Goal: Task Accomplishment & Management: Manage account settings

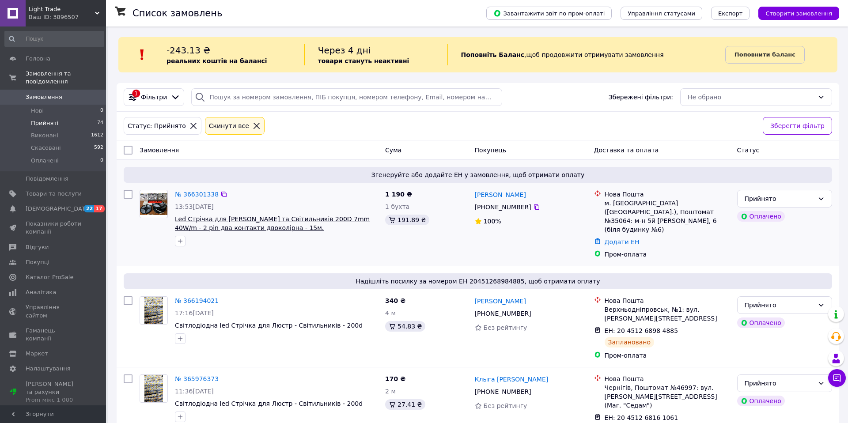
click at [347, 217] on span "Led Стрічка для [PERSON_NAME] та Світильників 200D 7mm 40W/m - 2 pin два контак…" at bounding box center [272, 224] width 195 height 16
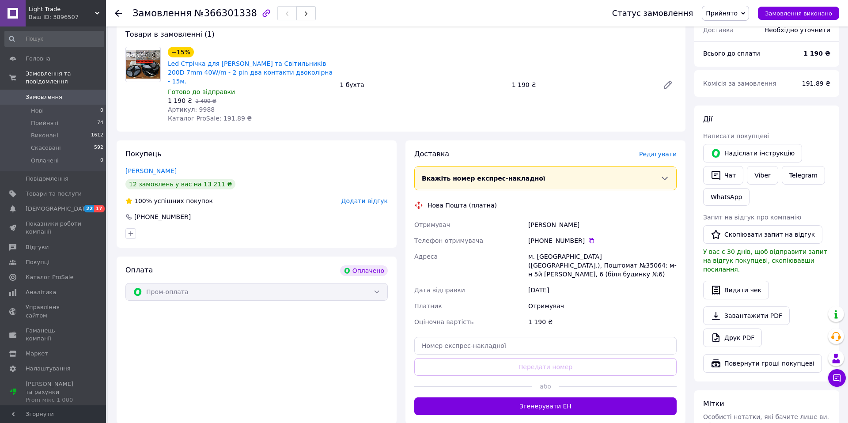
scroll to position [312, 0]
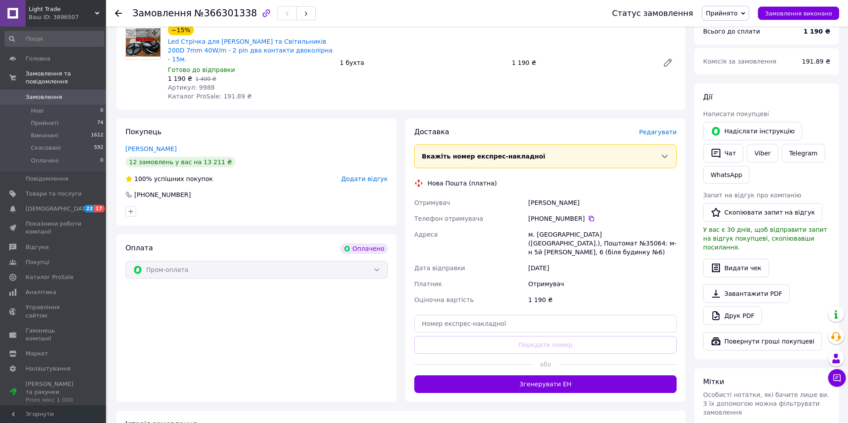
click at [653, 129] on span "Редагувати" at bounding box center [658, 132] width 38 height 7
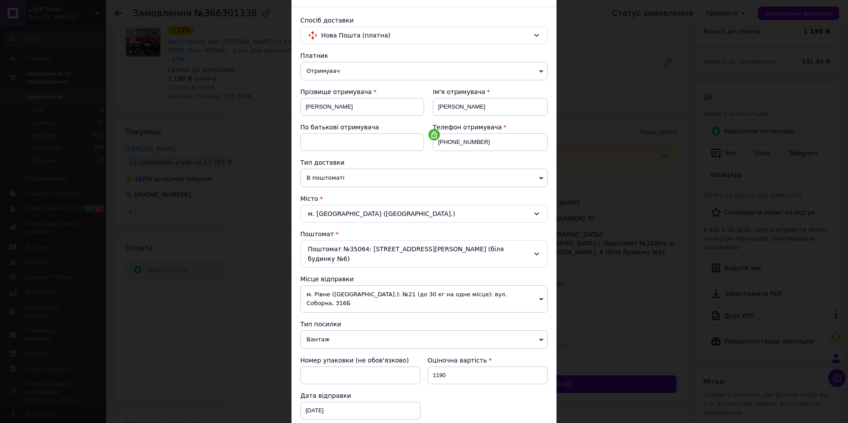
scroll to position [0, 0]
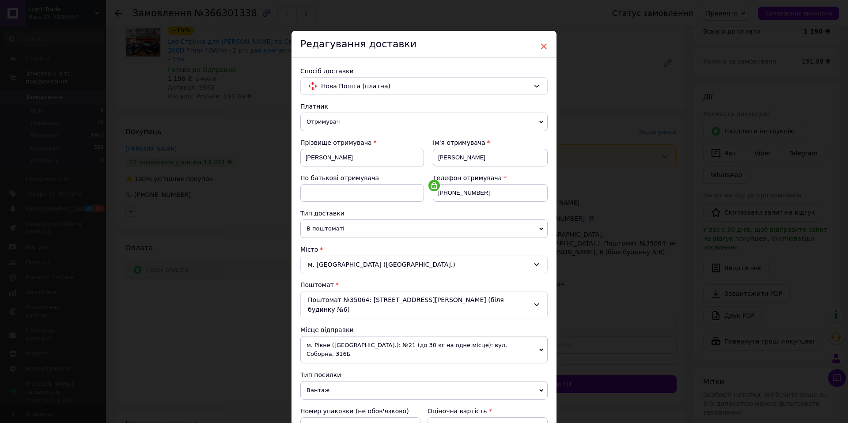
click at [544, 47] on span "×" at bounding box center [544, 46] width 8 height 15
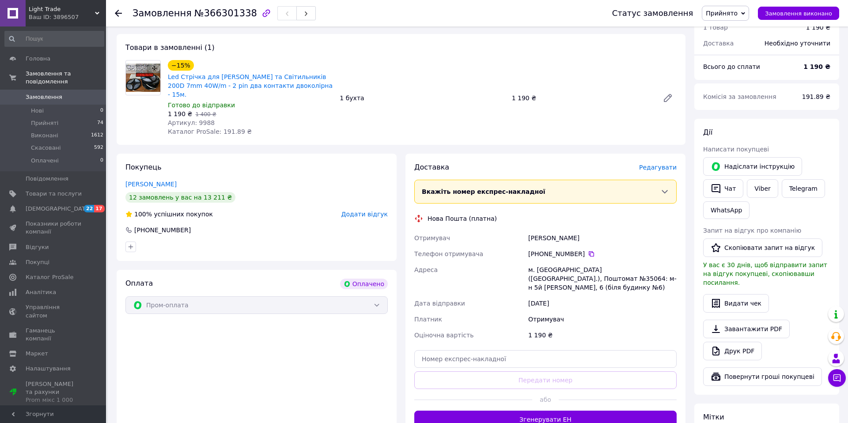
scroll to position [270, 0]
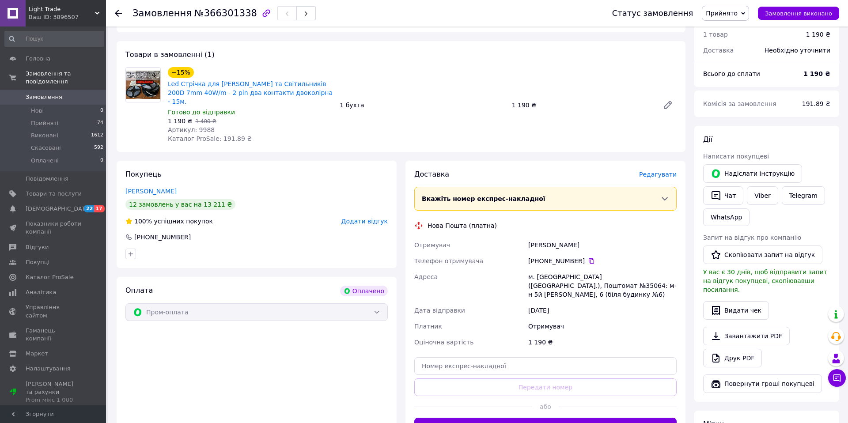
click at [665, 171] on span "Редагувати" at bounding box center [658, 174] width 38 height 7
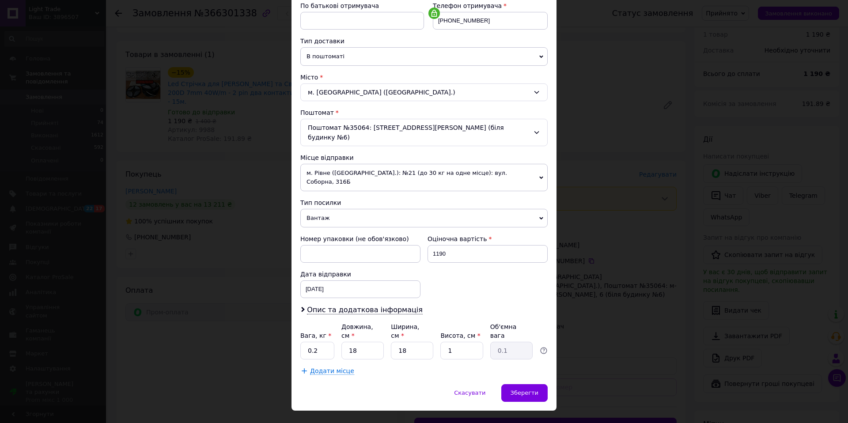
scroll to position [0, 0]
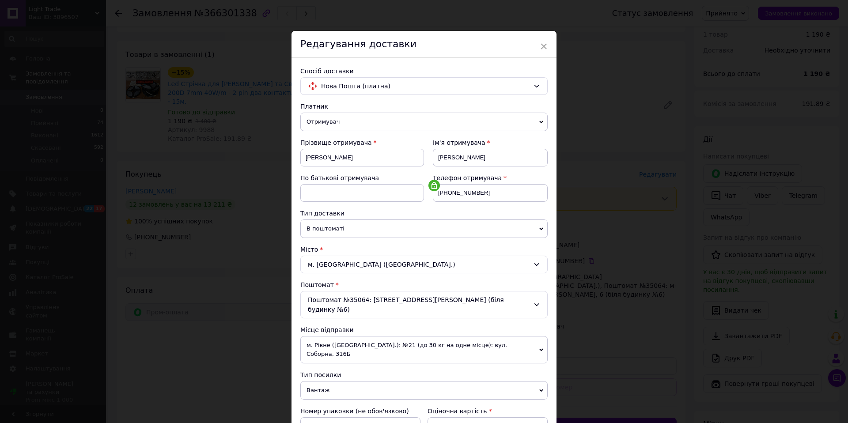
click at [543, 46] on span "×" at bounding box center [544, 46] width 8 height 15
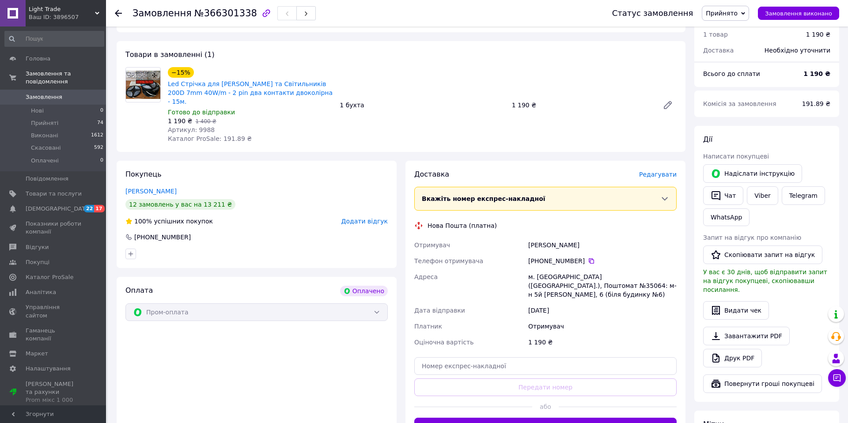
scroll to position [397, 0]
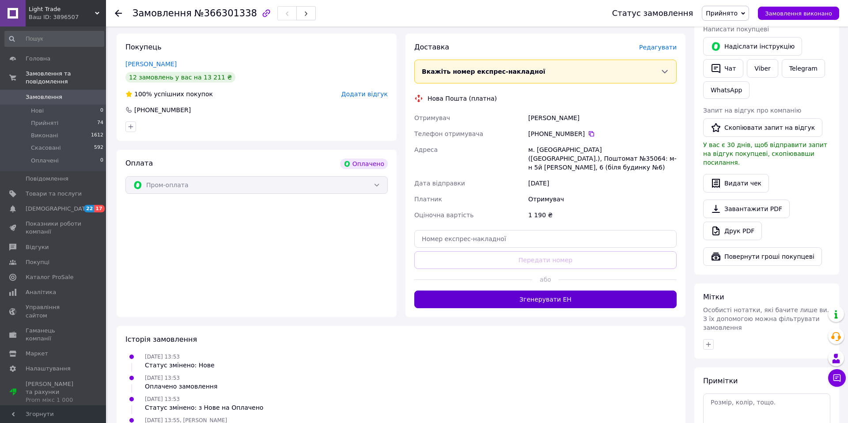
click at [555, 291] on button "Згенерувати ЕН" at bounding box center [545, 300] width 262 height 18
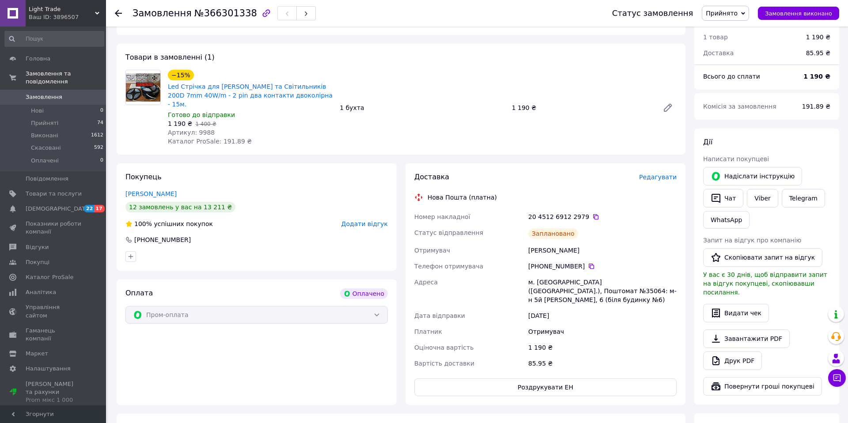
scroll to position [261, 0]
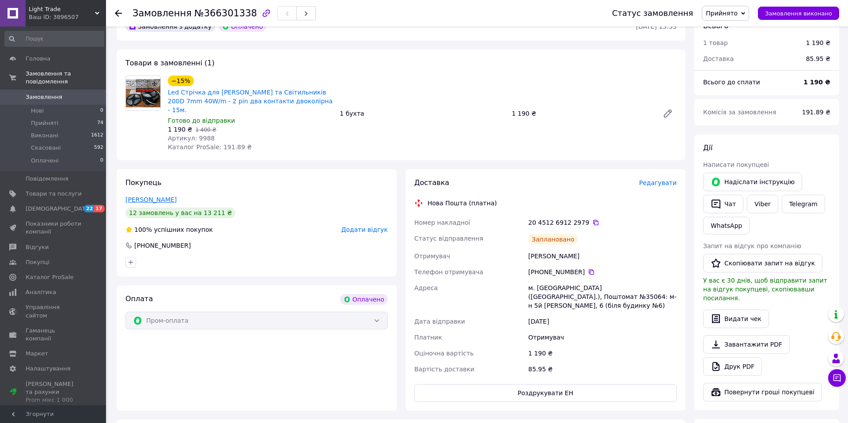
click at [177, 196] on link "[PERSON_NAME]" at bounding box center [150, 199] width 51 height 7
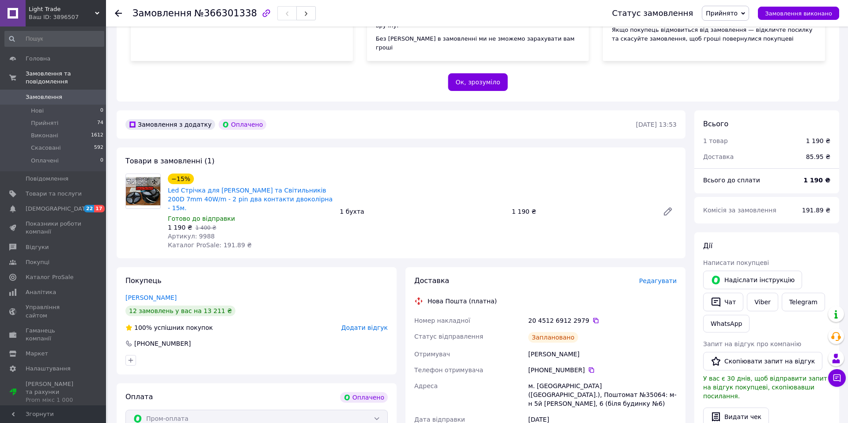
scroll to position [169, 0]
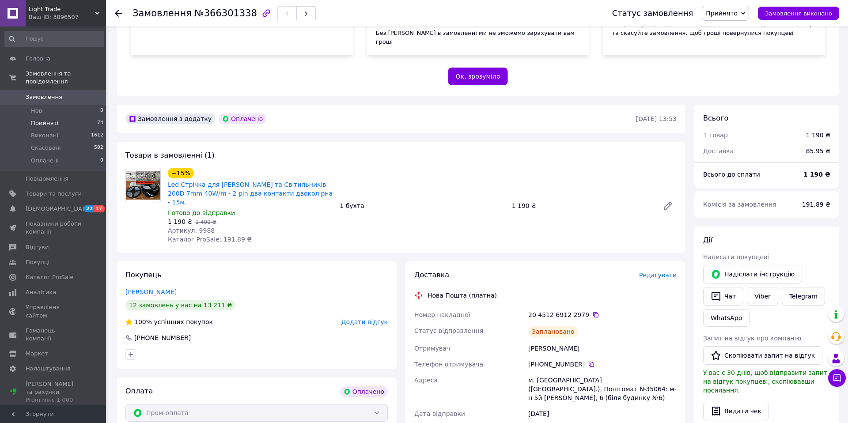
click at [45, 127] on span "Прийняті" at bounding box center [44, 123] width 27 height 8
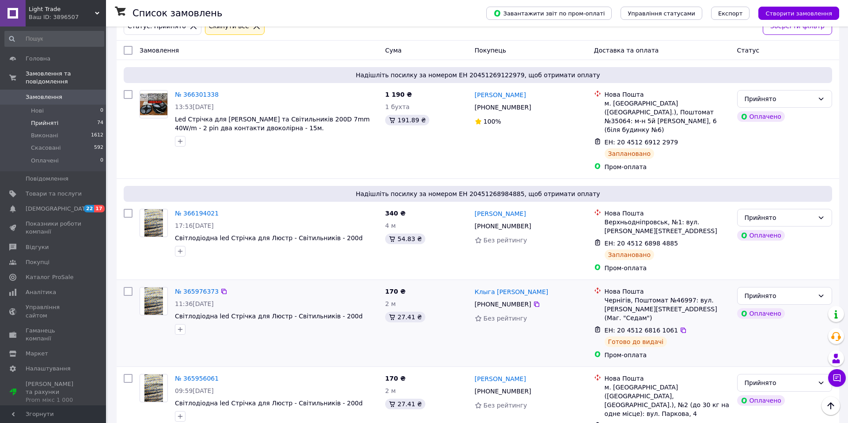
scroll to position [73, 0]
